Goal: Information Seeking & Learning: Find specific fact

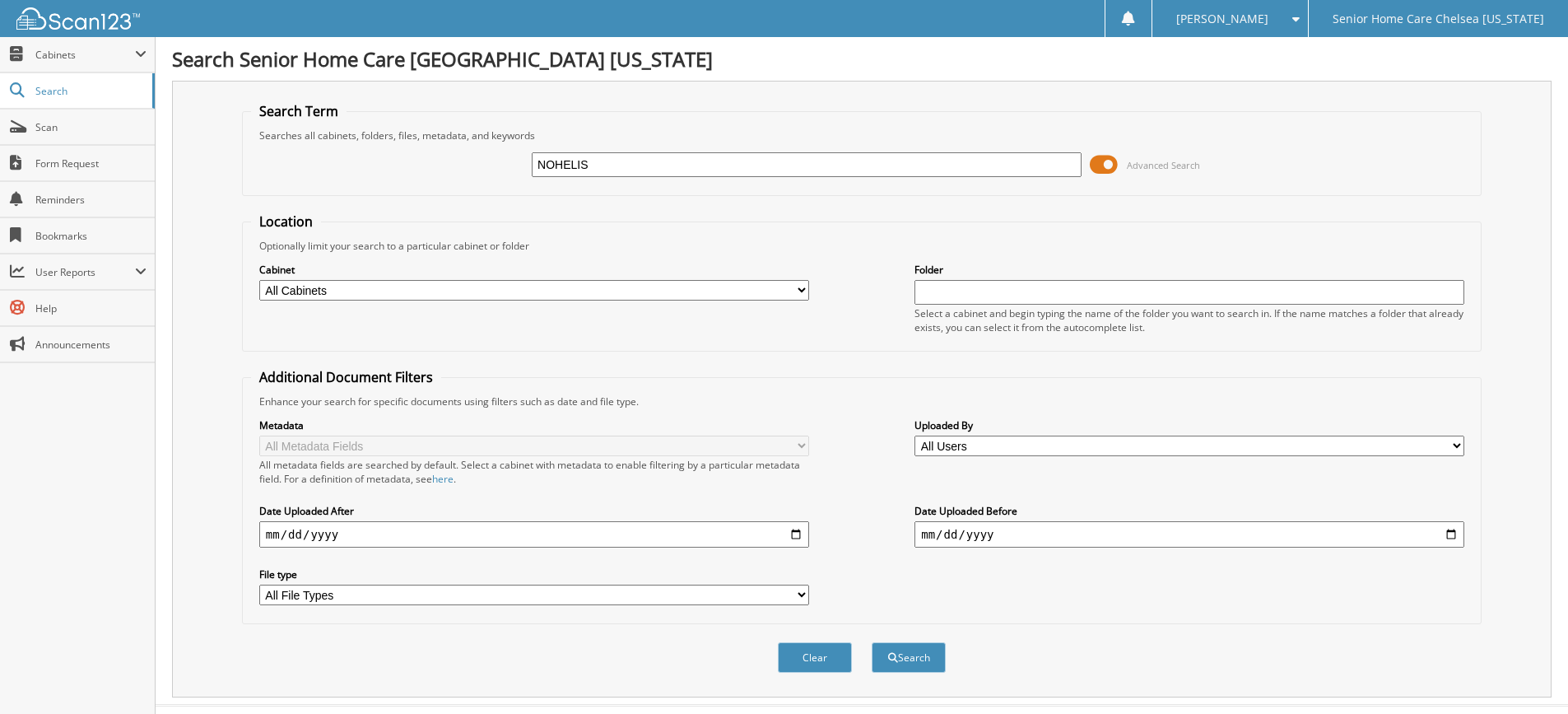
type input "NOHELIS"
click at [872, 642] on button "Search" at bounding box center [908, 657] width 74 height 31
click at [617, 162] on input "NOHELIS" at bounding box center [806, 164] width 550 height 25
type input "N"
type input "h"
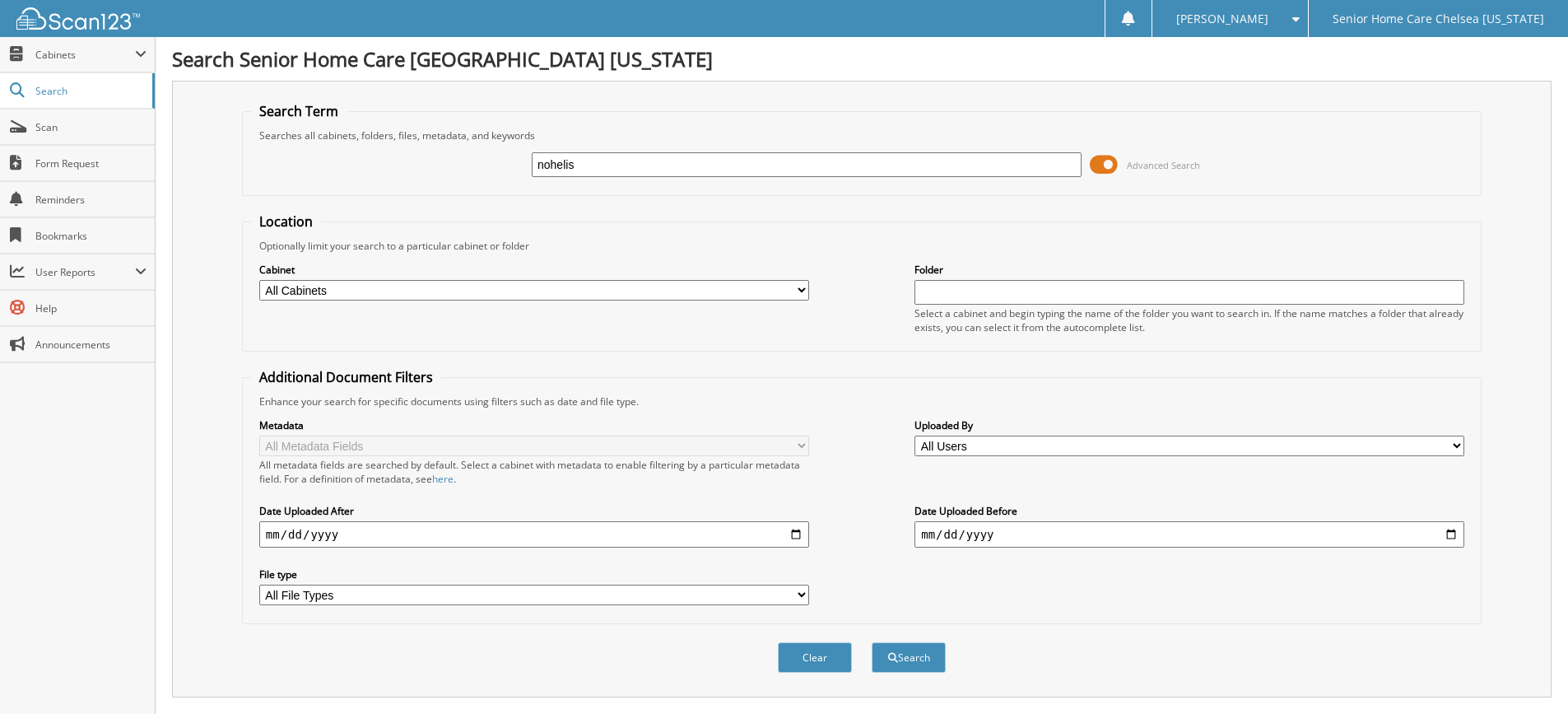
type input "nohelis"
click at [872, 642] on button "Search" at bounding box center [908, 657] width 74 height 31
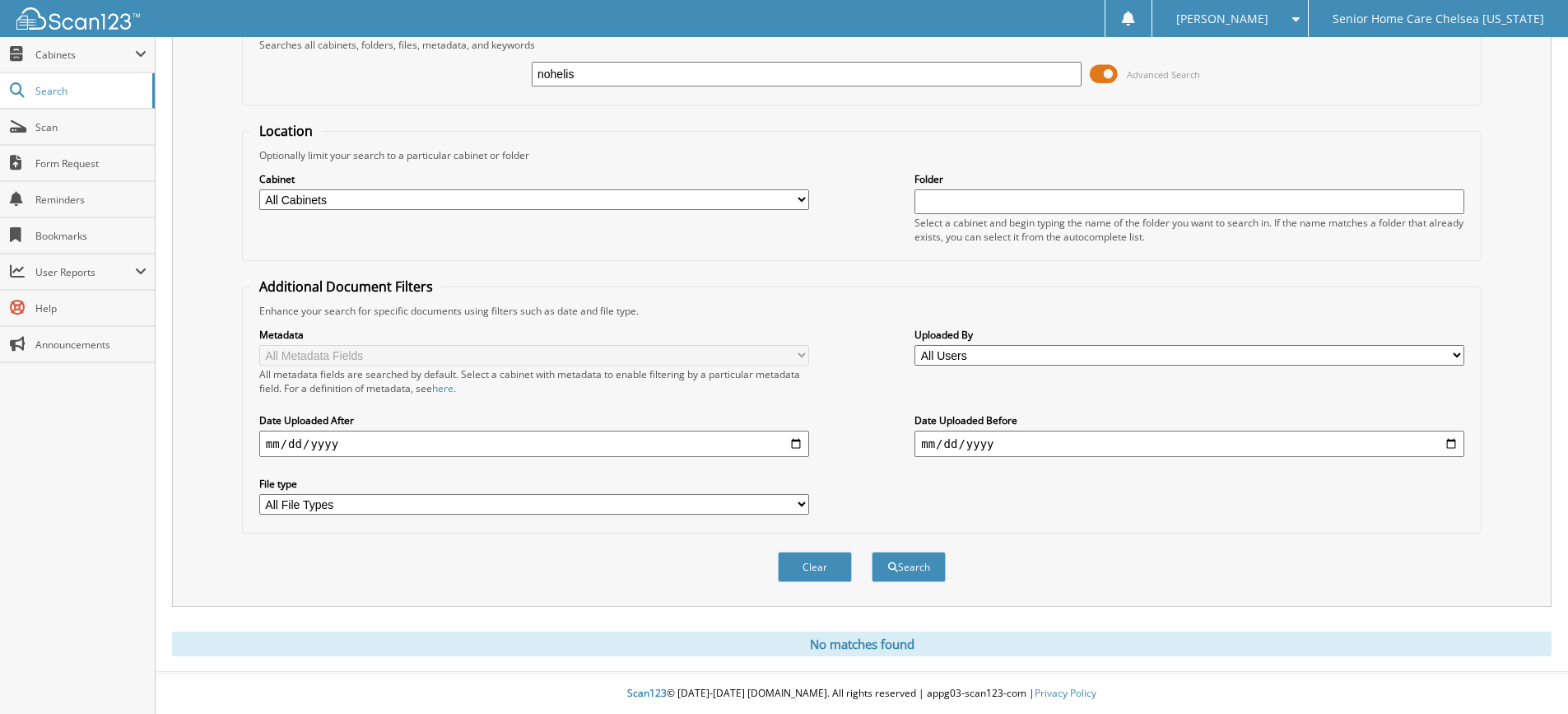
click at [602, 74] on input "nohelis" at bounding box center [806, 74] width 550 height 25
click at [915, 578] on button "Search" at bounding box center [908, 566] width 74 height 31
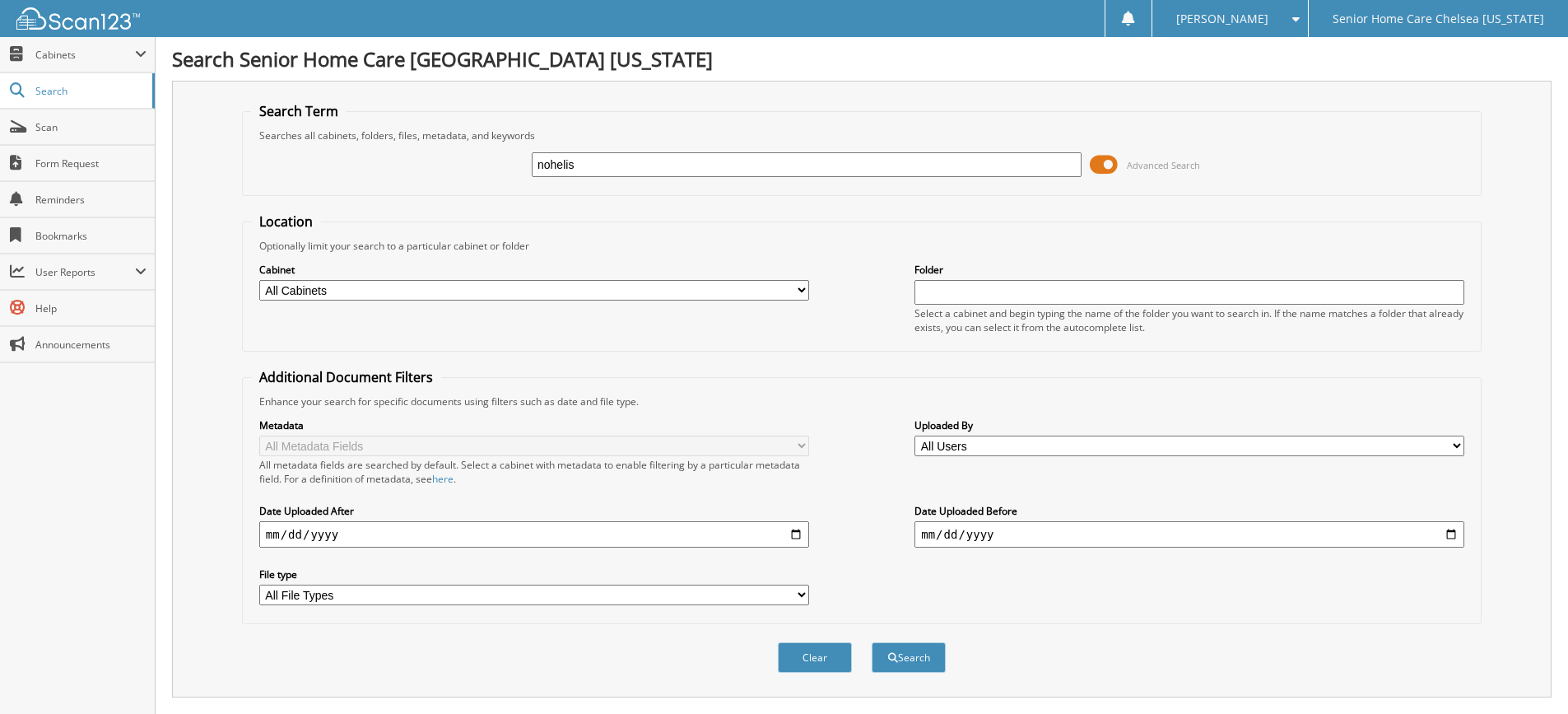
click at [1117, 166] on span at bounding box center [1103, 164] width 28 height 25
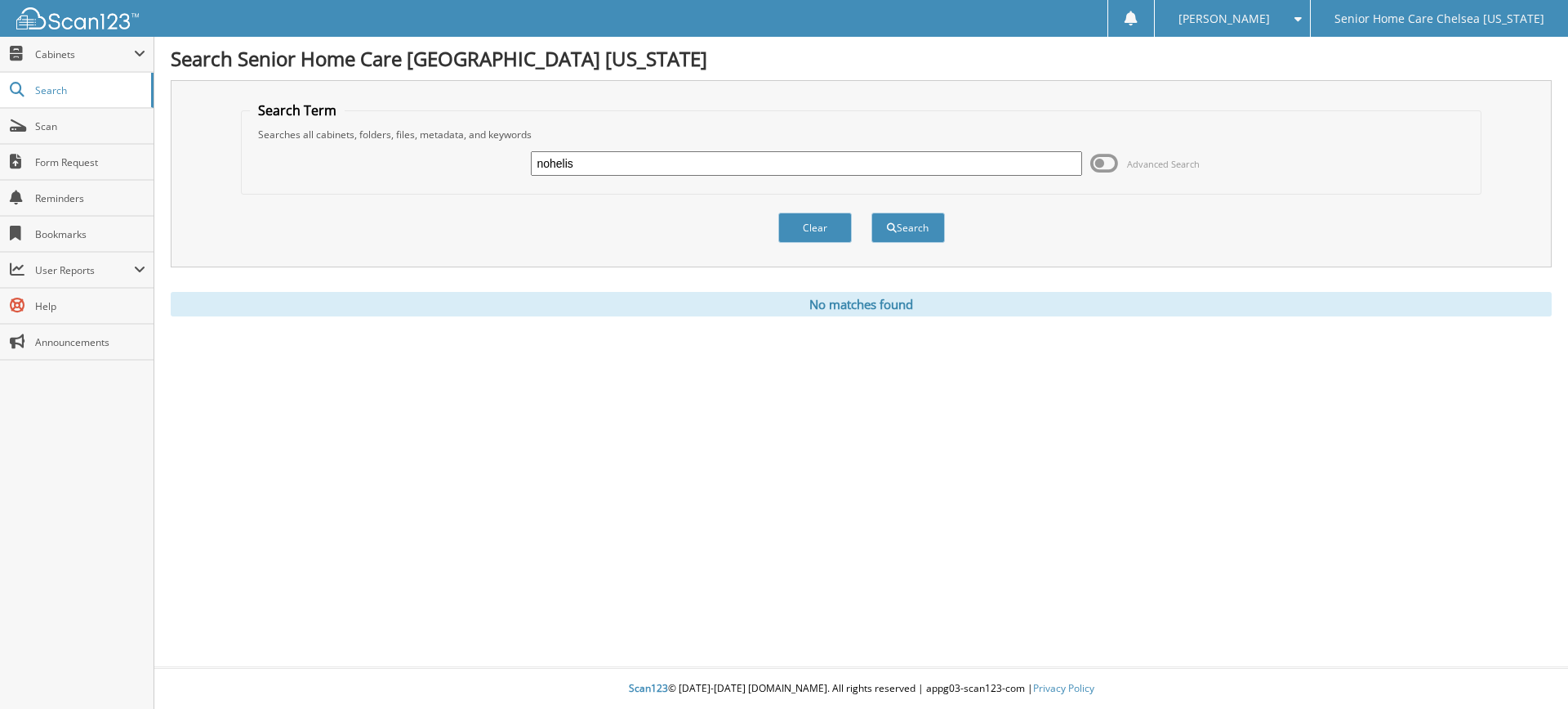
drag, startPoint x: 740, startPoint y: 165, endPoint x: 735, endPoint y: 155, distance: 11.2
click at [740, 165] on input "nohelis" at bounding box center [807, 163] width 551 height 25
type input "n"
type input "marinez"
click at [927, 232] on button "Search" at bounding box center [907, 228] width 74 height 30
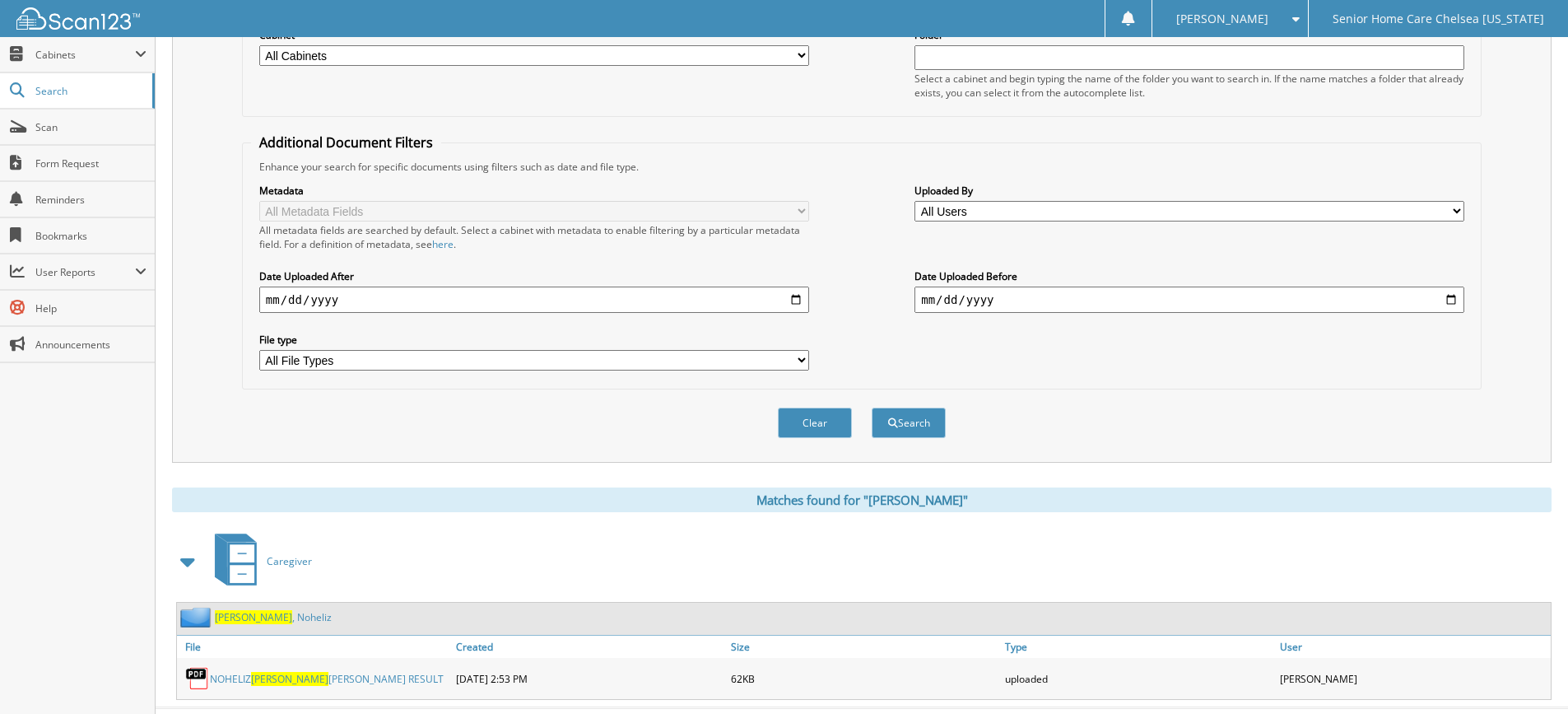
scroll to position [271, 0]
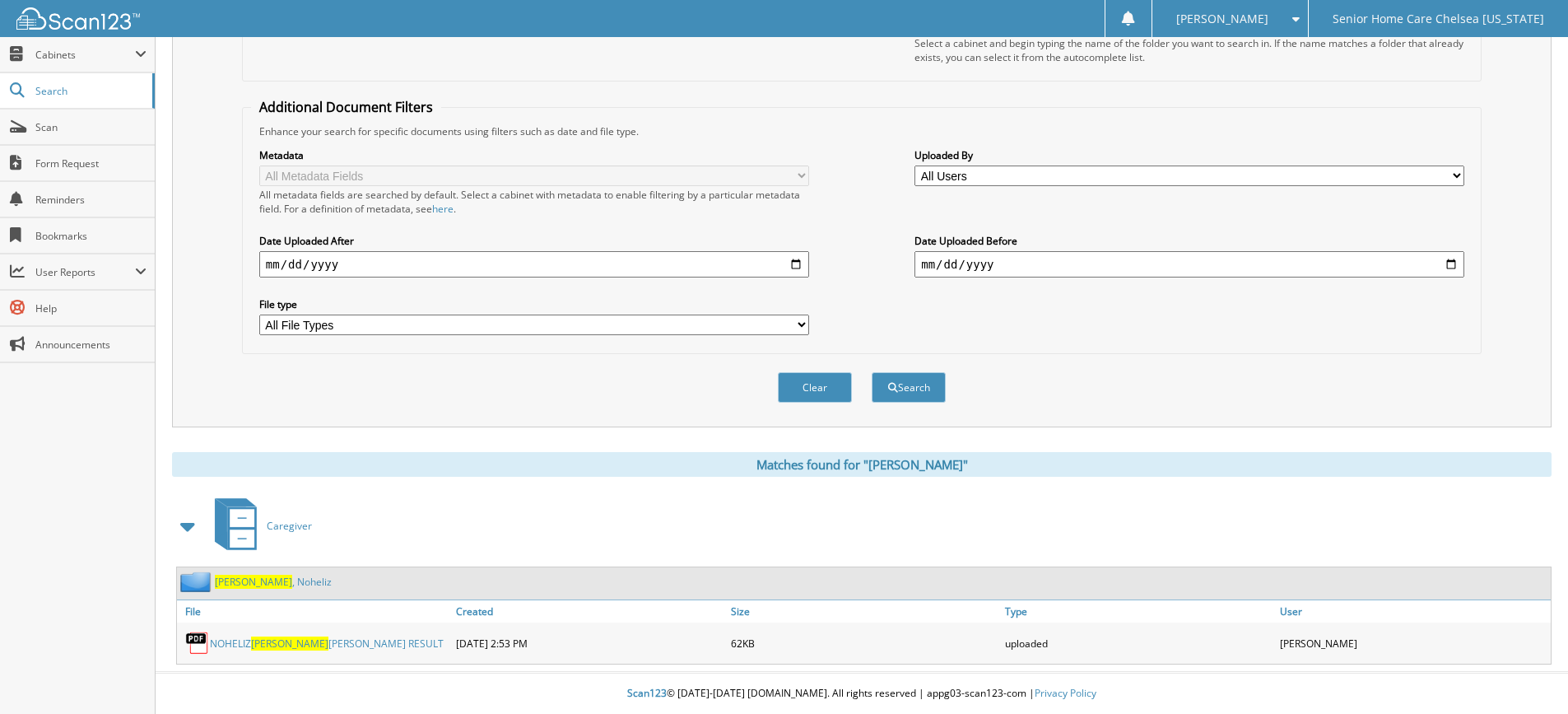
click at [270, 579] on link "Marinez , Noheliz" at bounding box center [274, 582] width 117 height 14
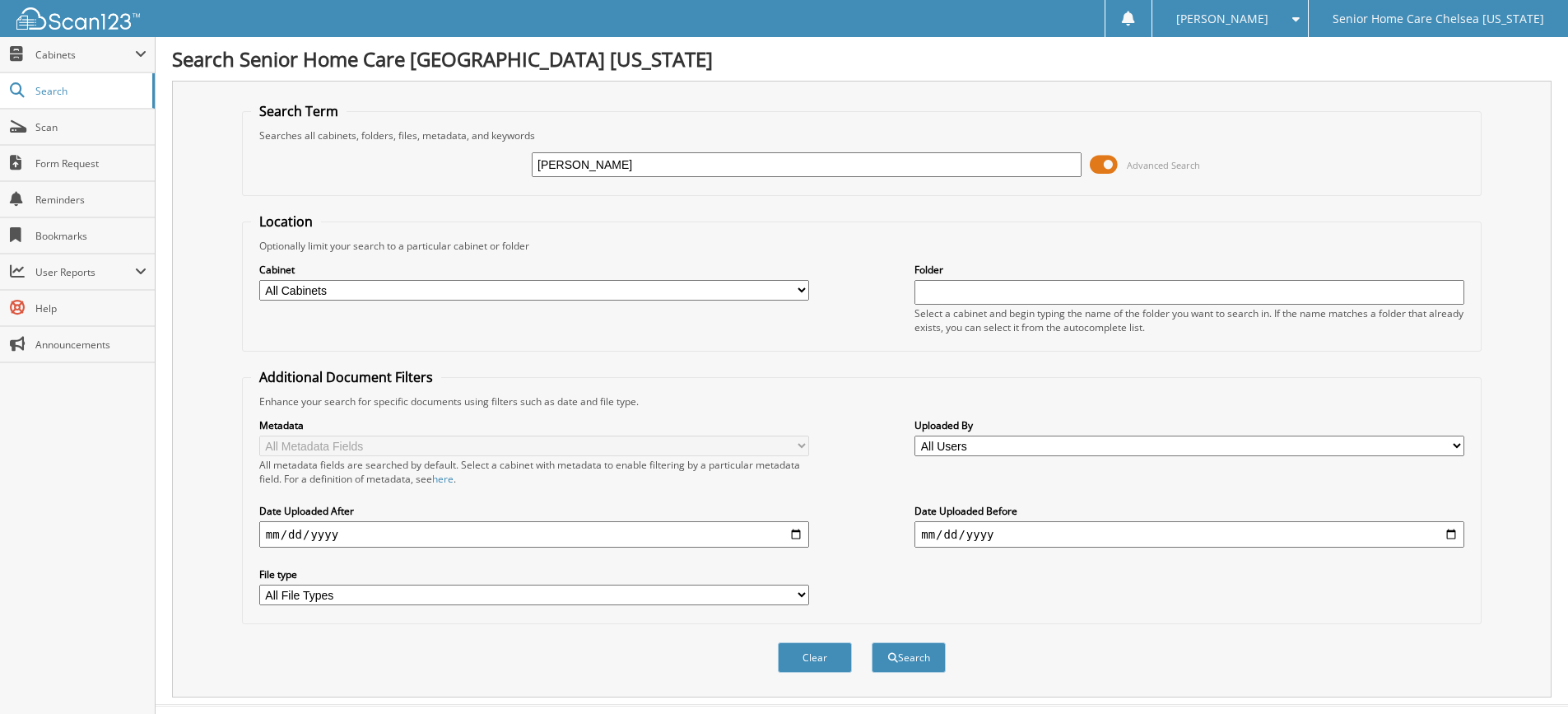
type input "erin griffin"
click at [909, 652] on button "Search" at bounding box center [908, 657] width 74 height 31
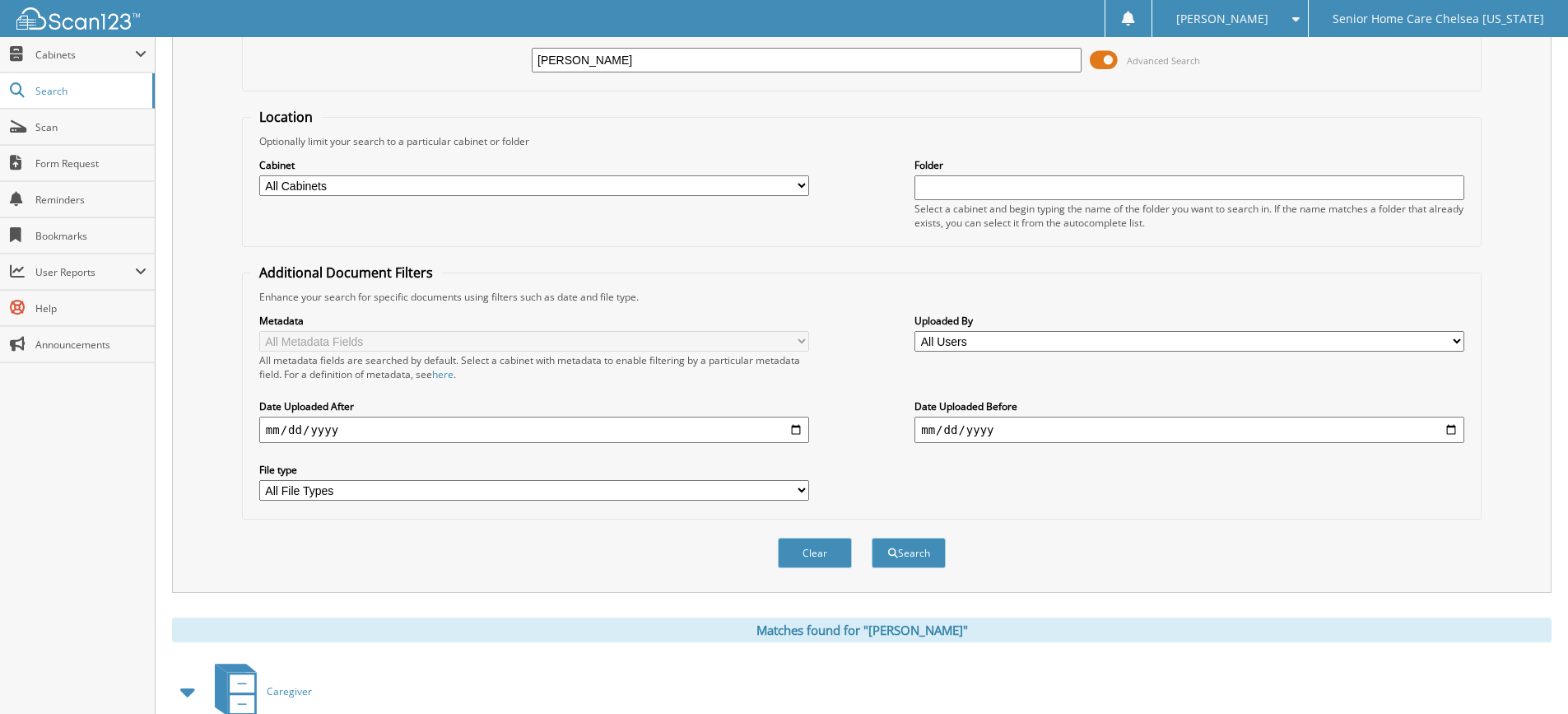
scroll to position [206, 0]
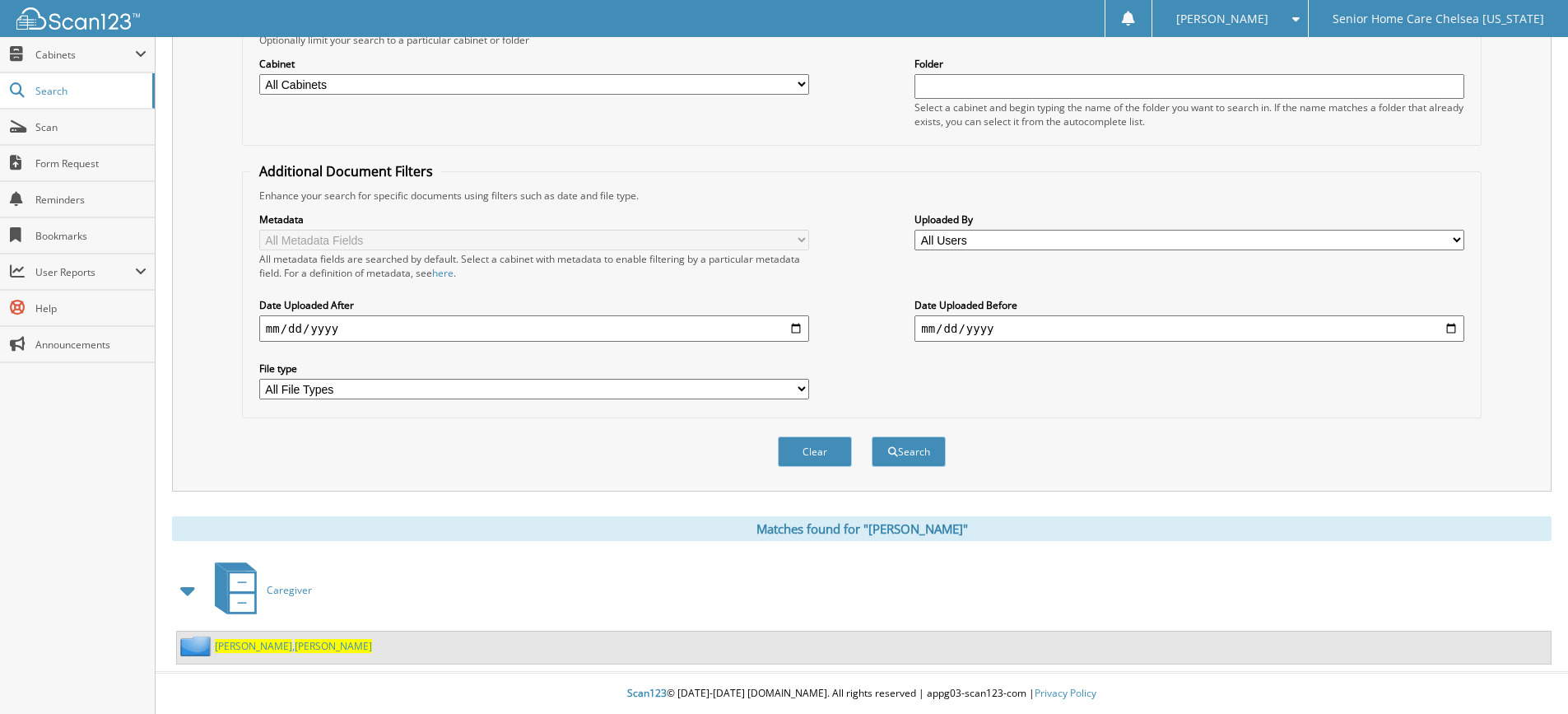
click at [235, 649] on span "[PERSON_NAME]" at bounding box center [254, 646] width 77 height 14
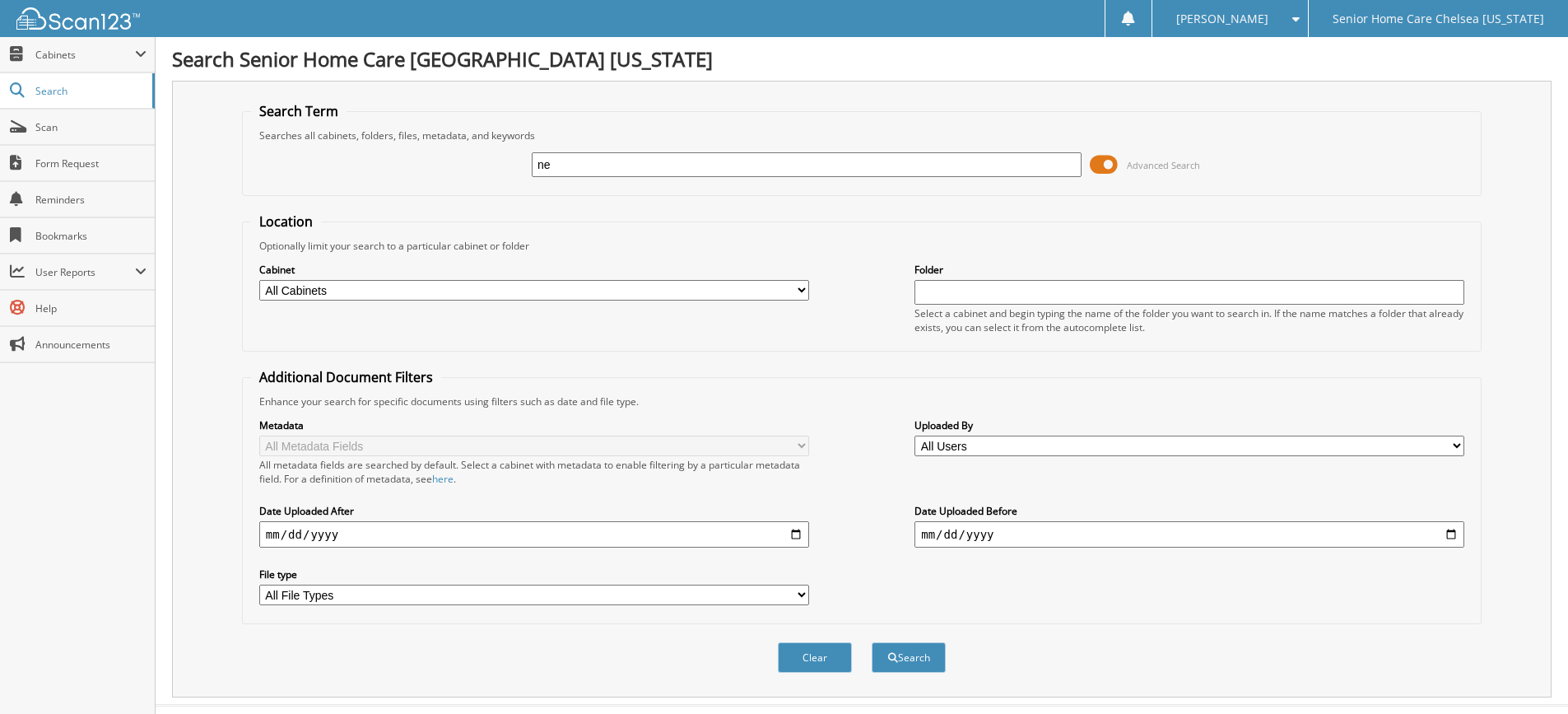
type input "n"
